Goal: Information Seeking & Learning: Learn about a topic

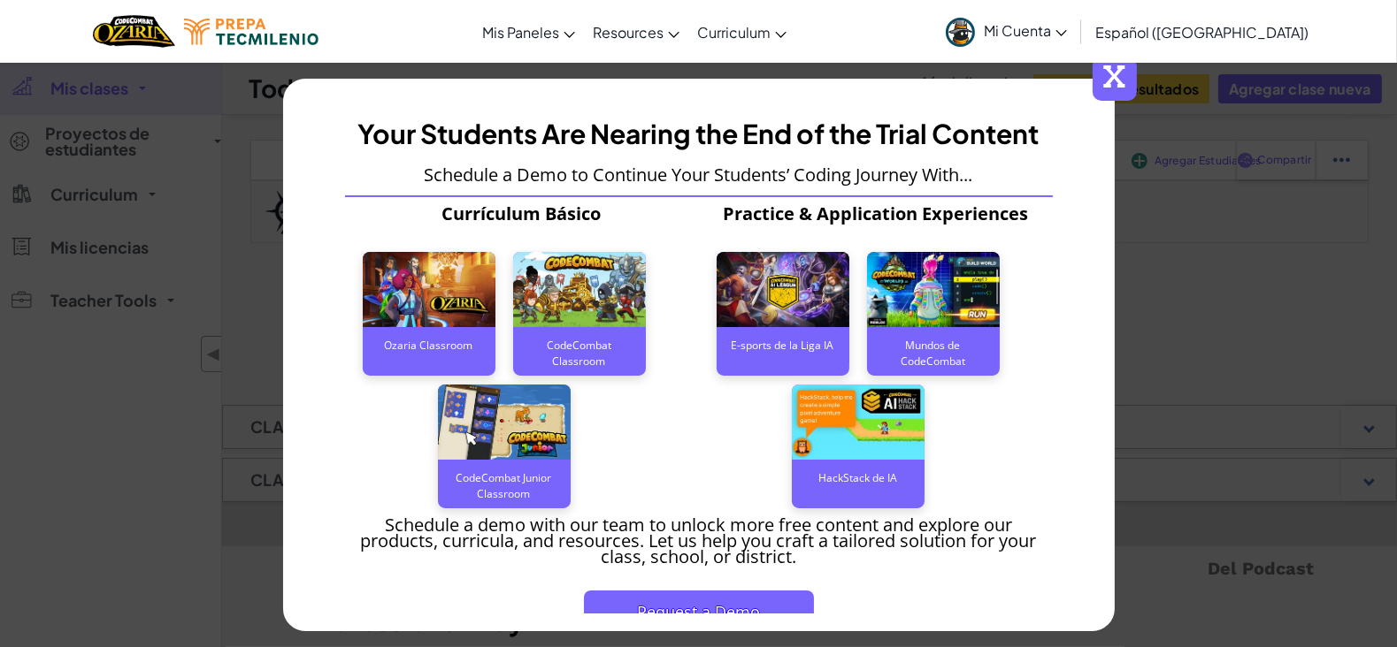
click at [1121, 71] on span "x" at bounding box center [1114, 79] width 44 height 44
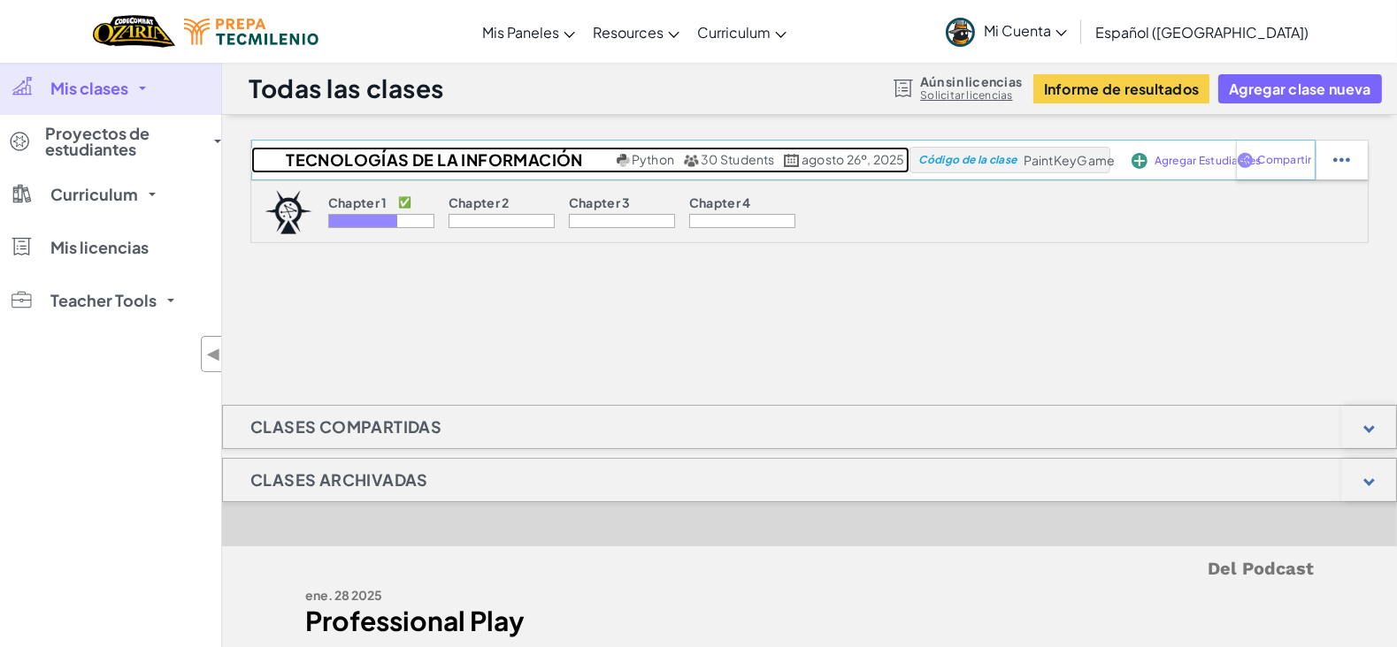
click at [447, 164] on h2 "Tecnologías de la Información Ago-Dic 2025" at bounding box center [431, 160] width 361 height 27
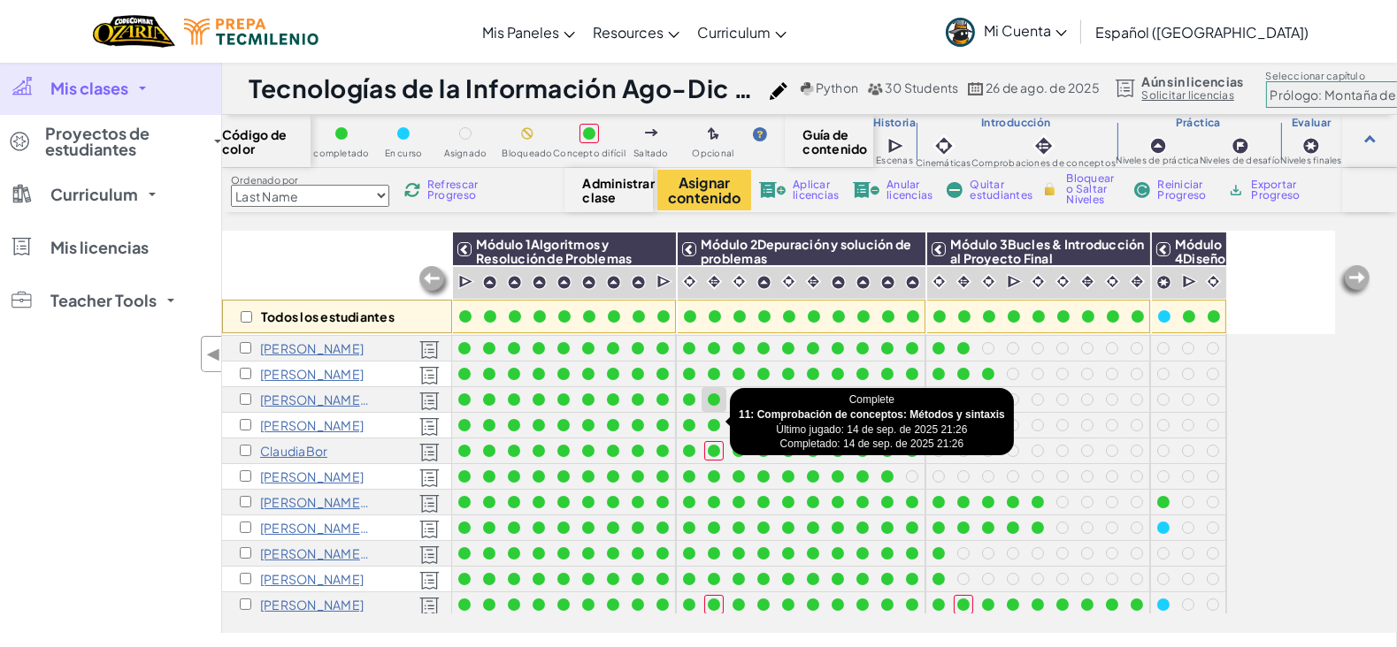
scroll to position [30, 0]
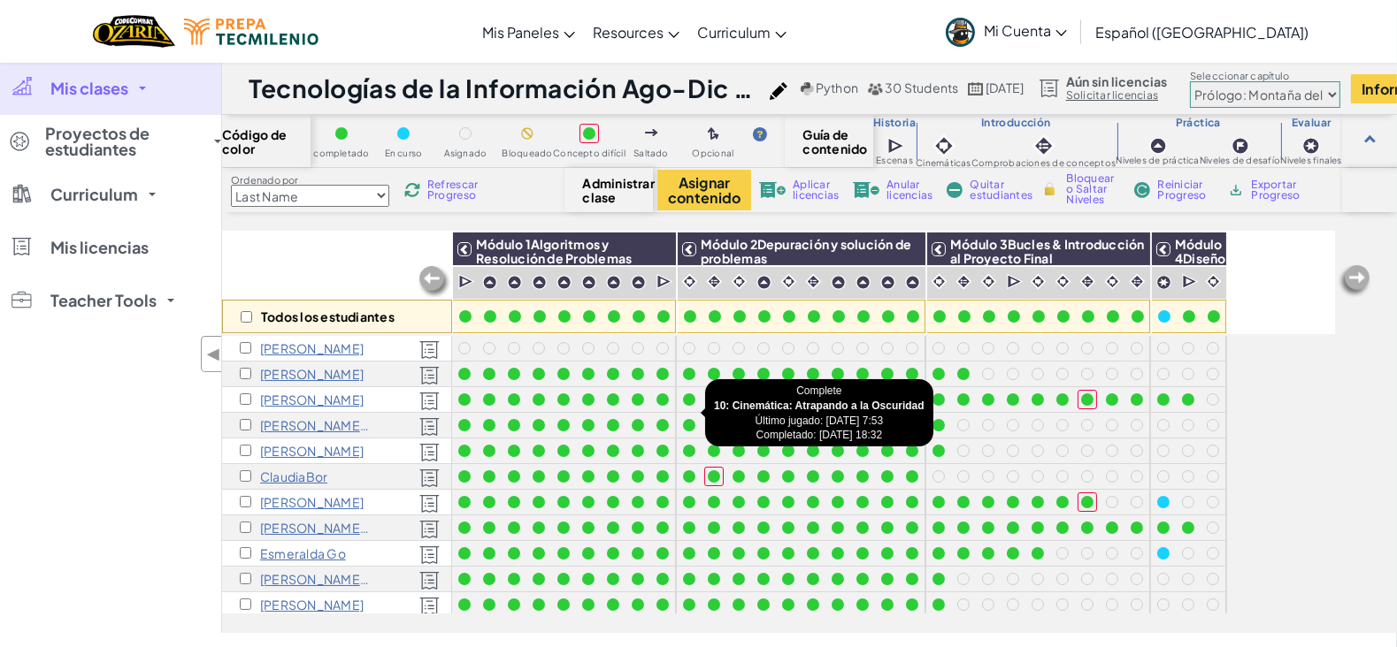
scroll to position [40, 0]
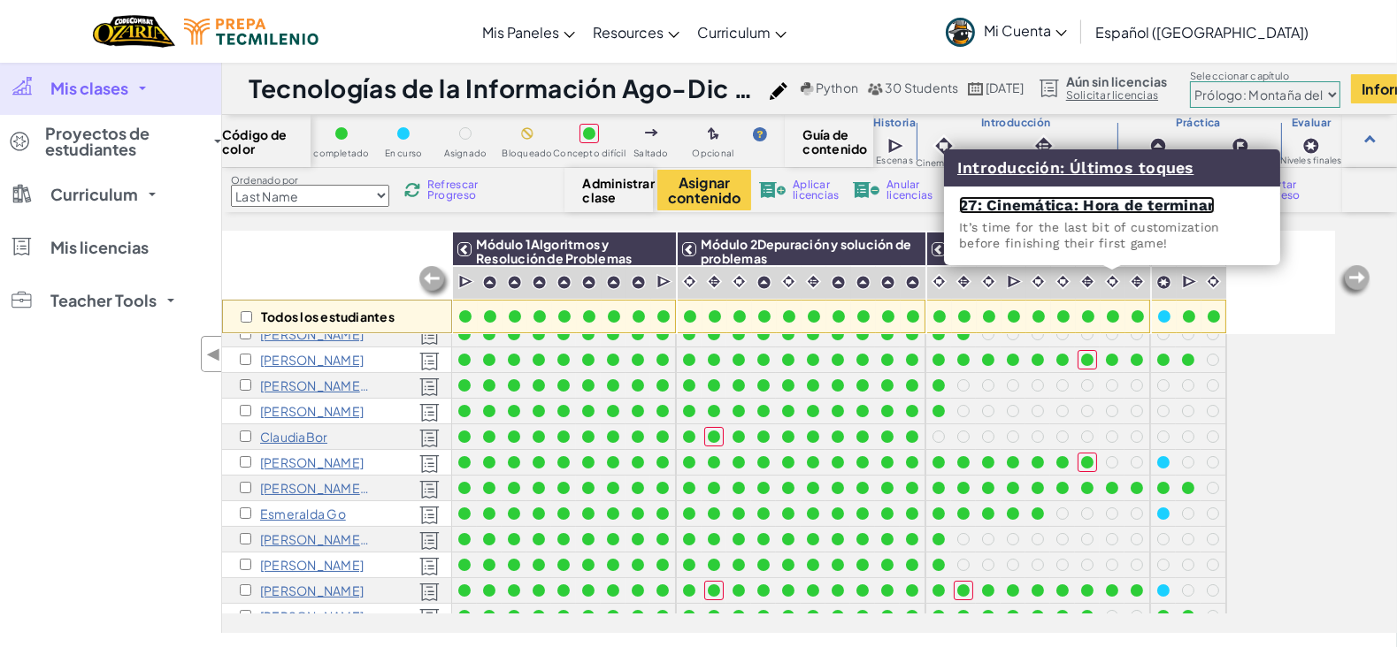
click at [1108, 203] on link "27: Cinemática: Hora de terminar" at bounding box center [1087, 205] width 256 height 18
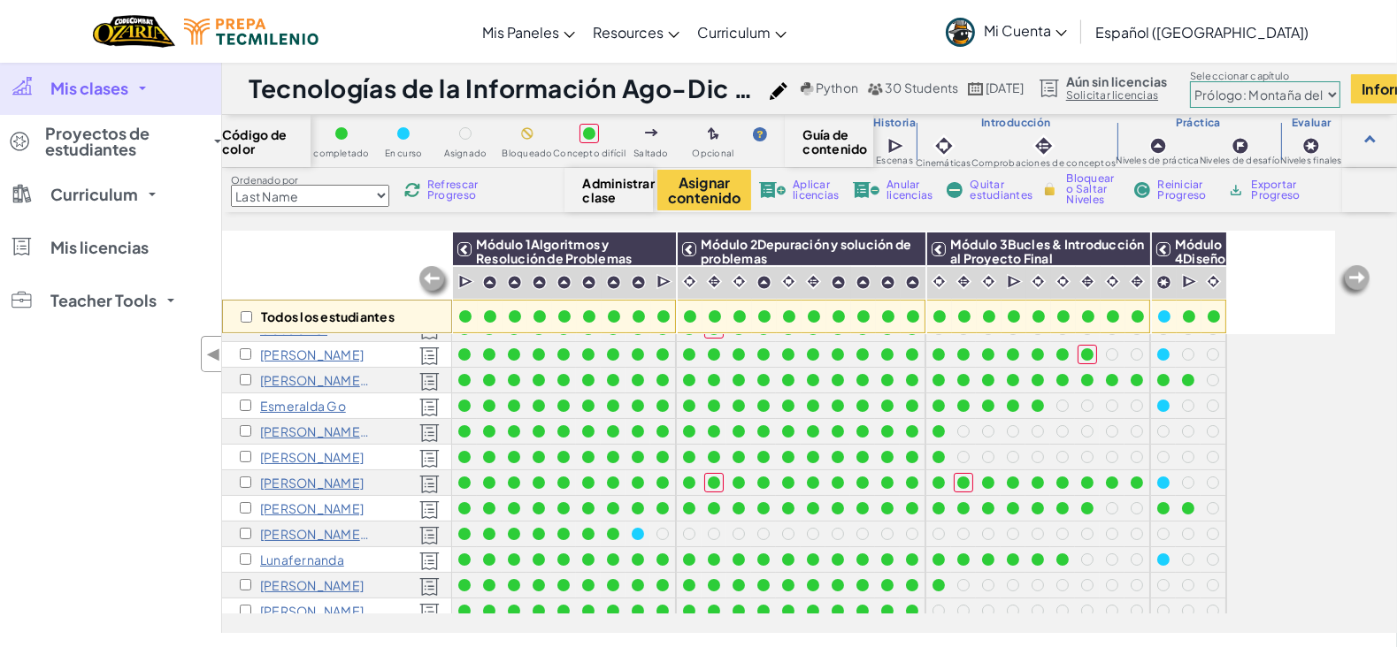
scroll to position [149, 0]
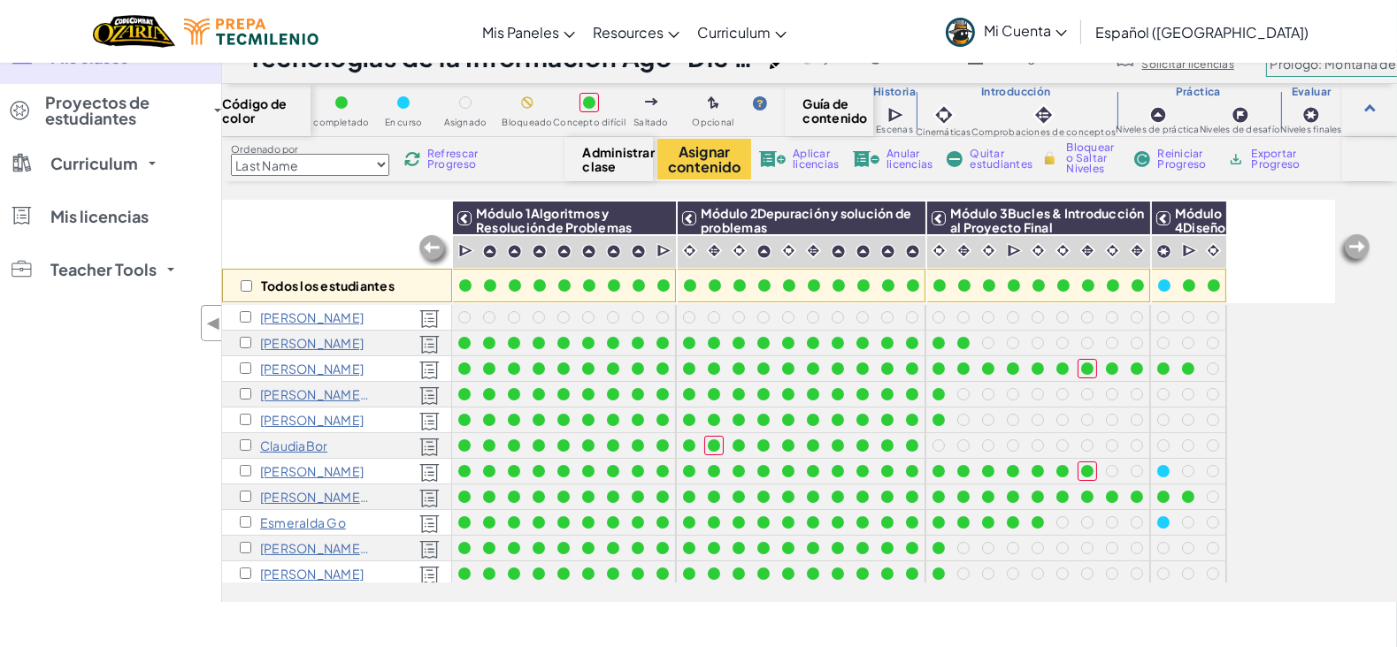
scroll to position [30, 0]
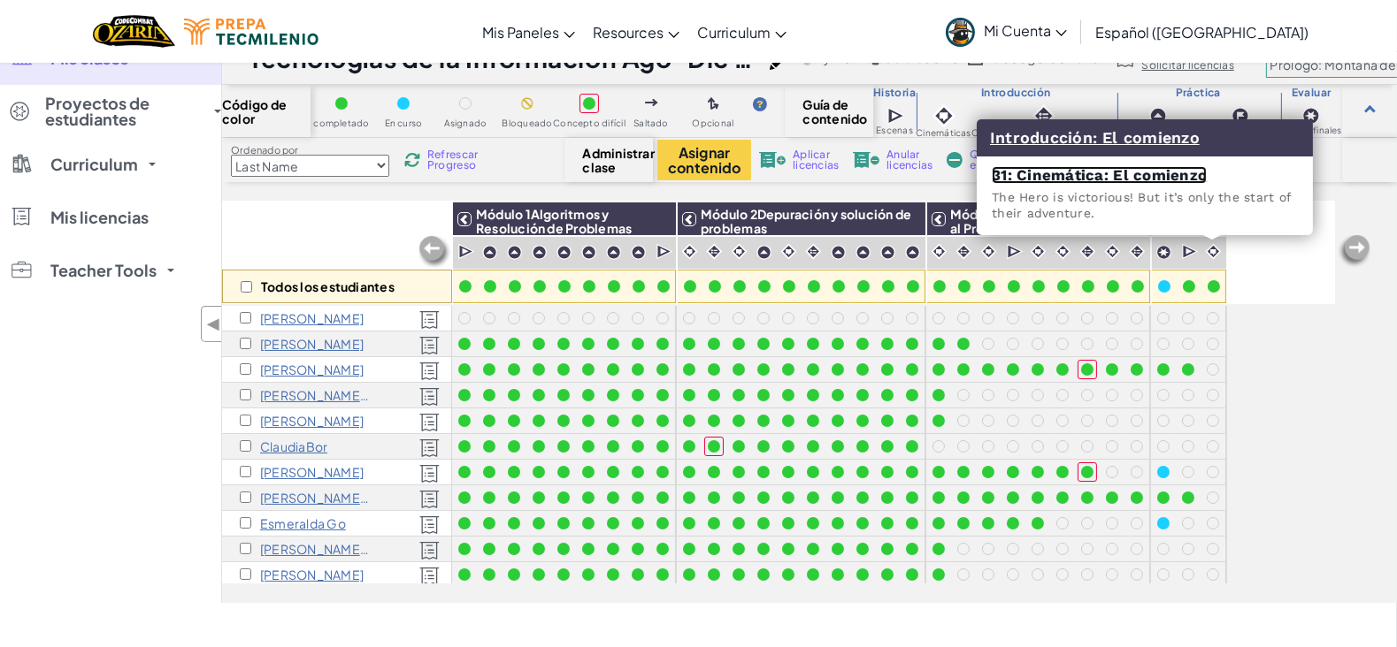
click at [1182, 177] on link "31: Cinemática: El comienzo" at bounding box center [1099, 175] width 215 height 18
